Goal: Information Seeking & Learning: Learn about a topic

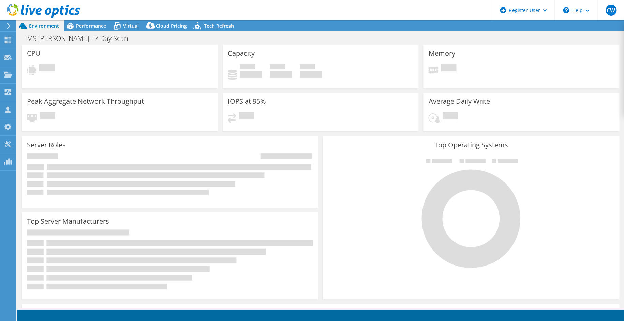
select select "USD"
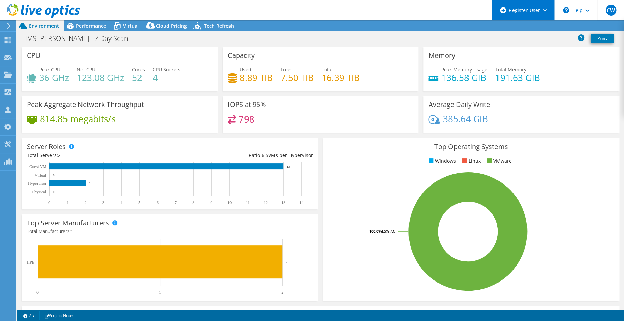
click at [499, 12] on div "Register User" at bounding box center [522, 10] width 63 height 20
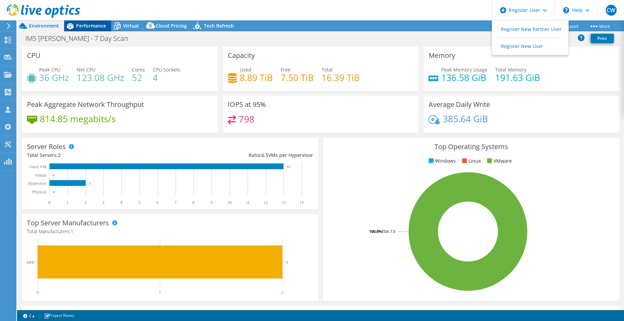
click at [82, 28] on span "Performance" at bounding box center [91, 25] width 30 height 6
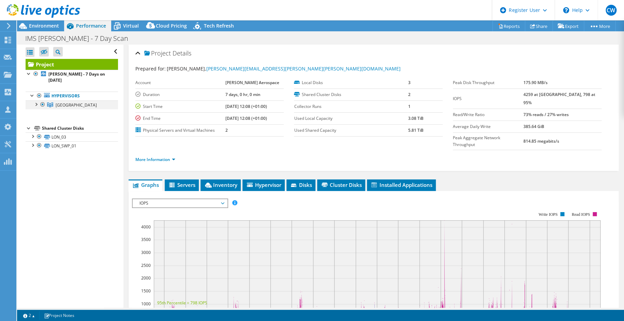
click at [34, 104] on div at bounding box center [35, 104] width 7 height 7
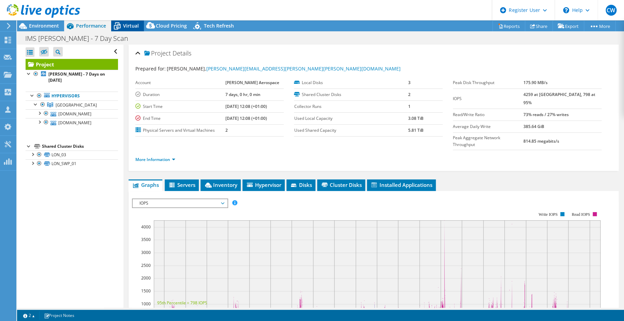
click at [129, 27] on span "Virtual" at bounding box center [131, 25] width 16 height 6
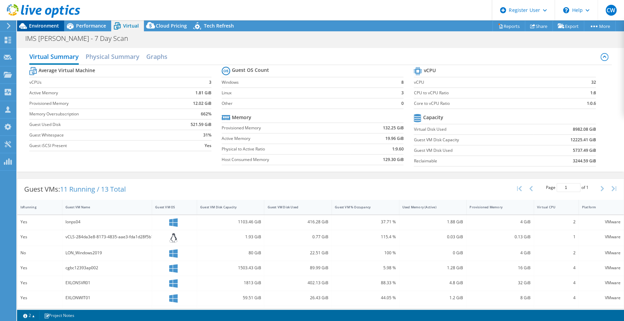
click at [48, 27] on span "Environment" at bounding box center [44, 25] width 30 height 6
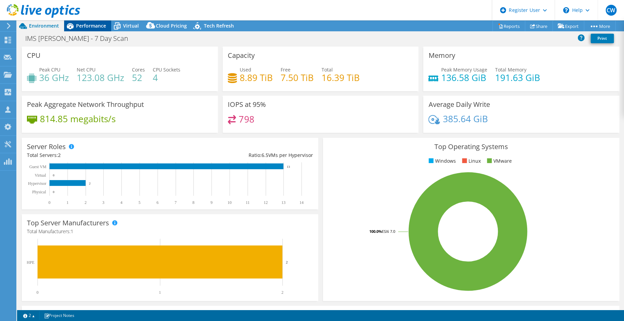
click at [86, 24] on span "Performance" at bounding box center [91, 25] width 30 height 6
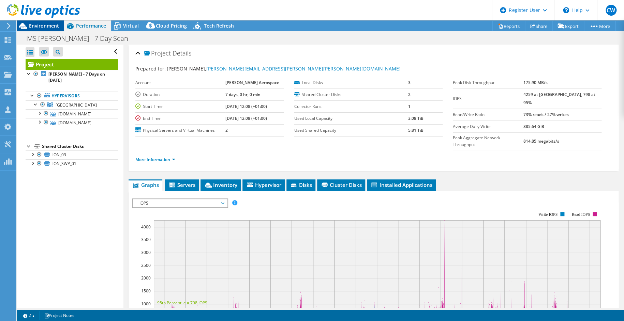
click at [42, 26] on span "Environment" at bounding box center [44, 25] width 30 height 6
